Goal: Transaction & Acquisition: Download file/media

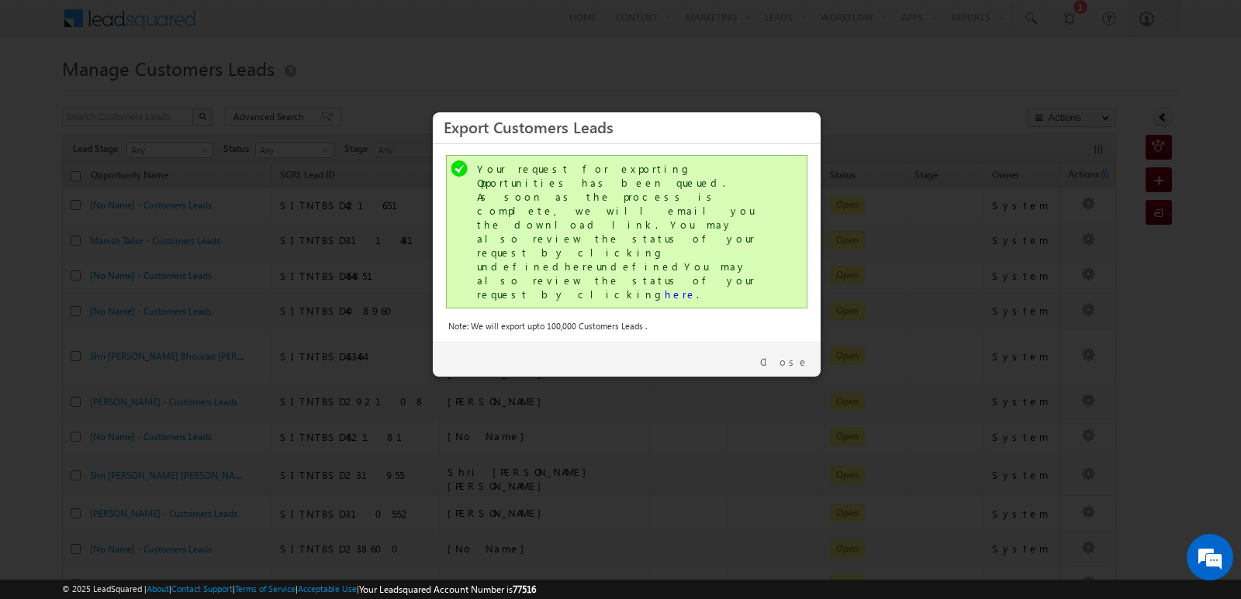
click at [790, 355] on link "Close" at bounding box center [784, 362] width 49 height 14
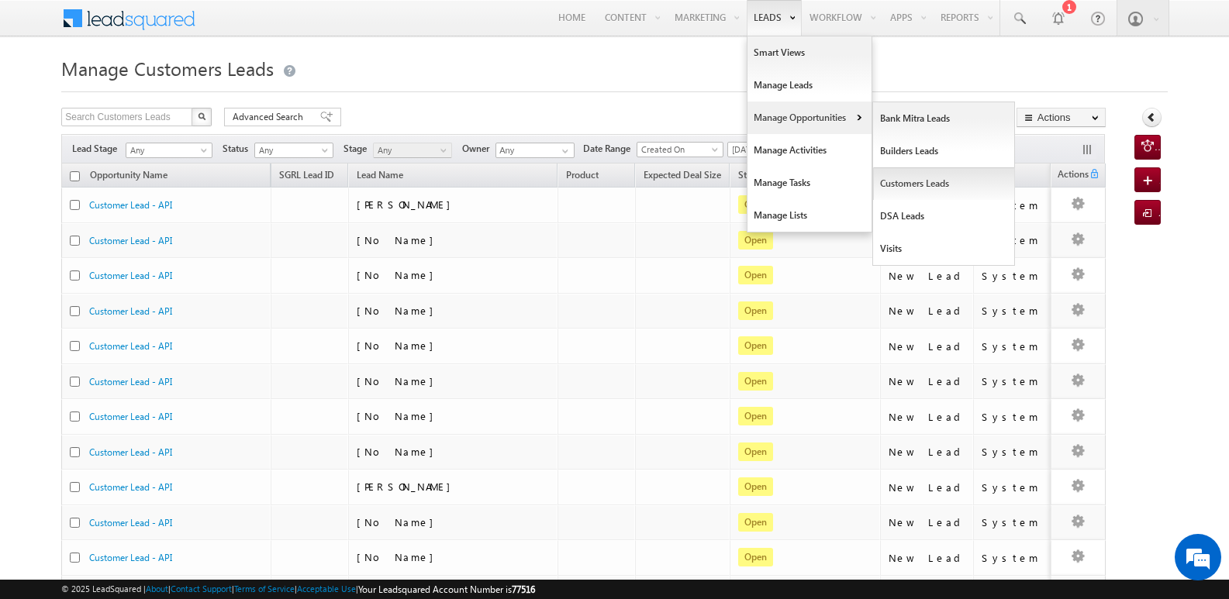
click at [902, 187] on link "Customers Leads" at bounding box center [944, 184] width 142 height 33
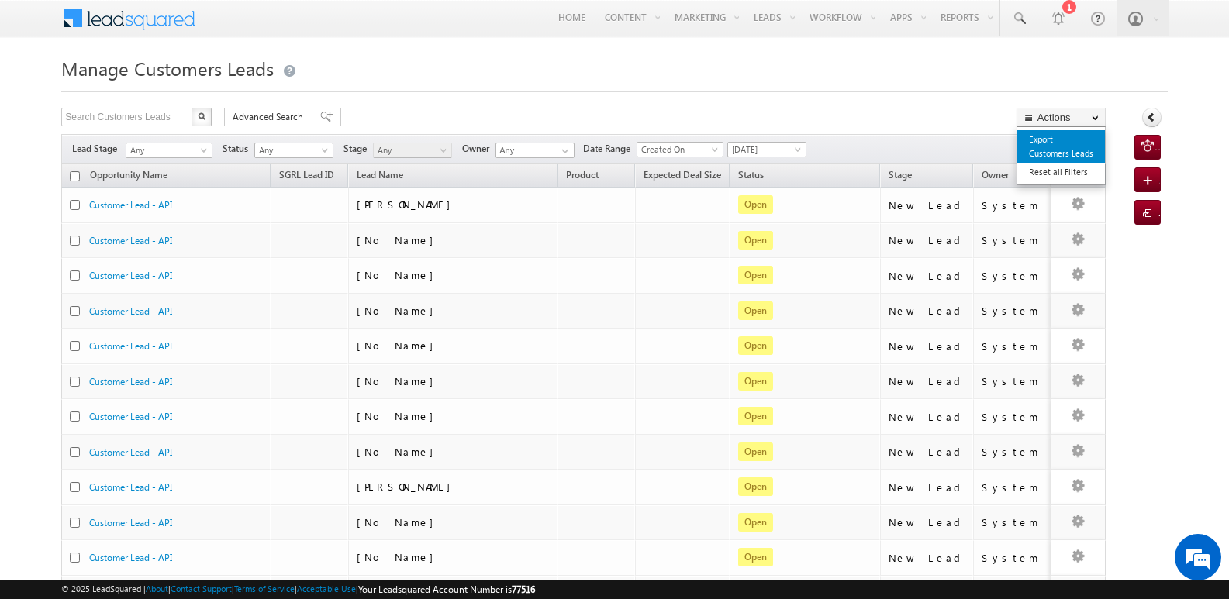
click at [1046, 139] on link "Export Customers Leads" at bounding box center [1061, 146] width 88 height 33
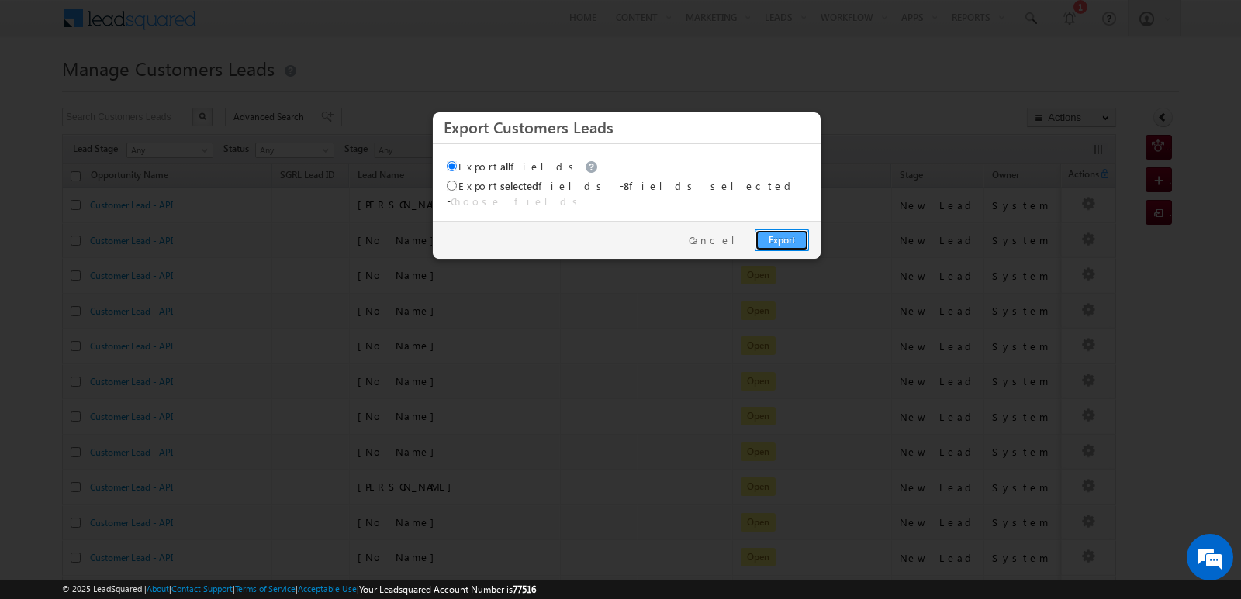
click at [784, 230] on link "Export" at bounding box center [782, 241] width 54 height 22
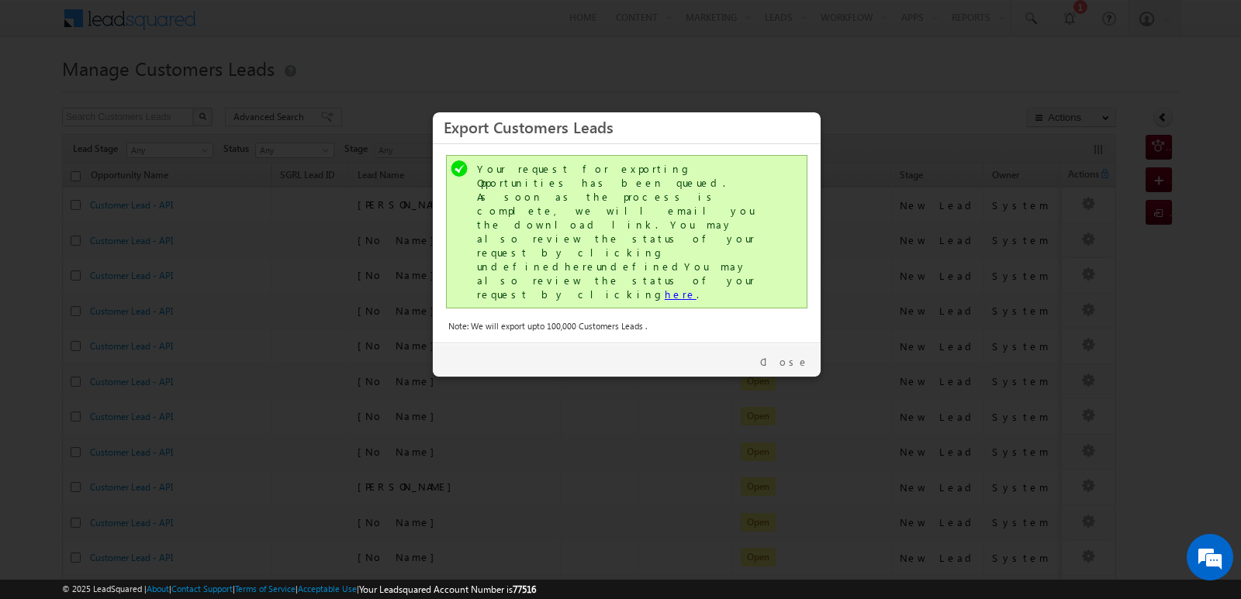
click at [665, 288] on link "here" at bounding box center [681, 294] width 32 height 13
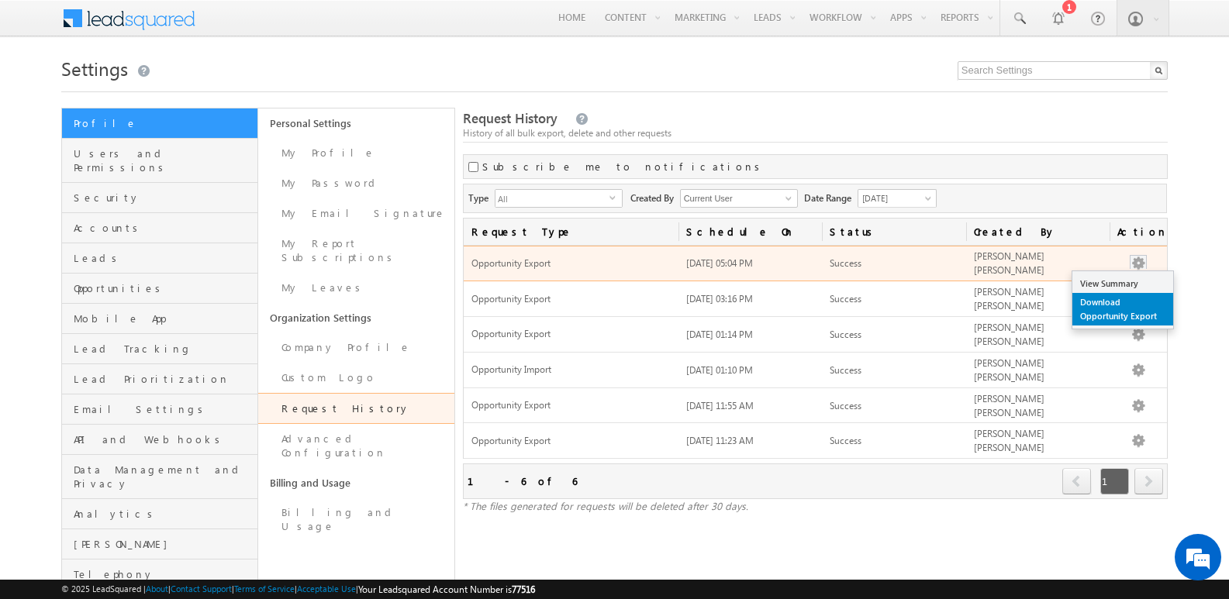
click at [1119, 306] on link "Download Opportunity Export" at bounding box center [1123, 309] width 101 height 33
